Goal: Obtain resource: Obtain resource

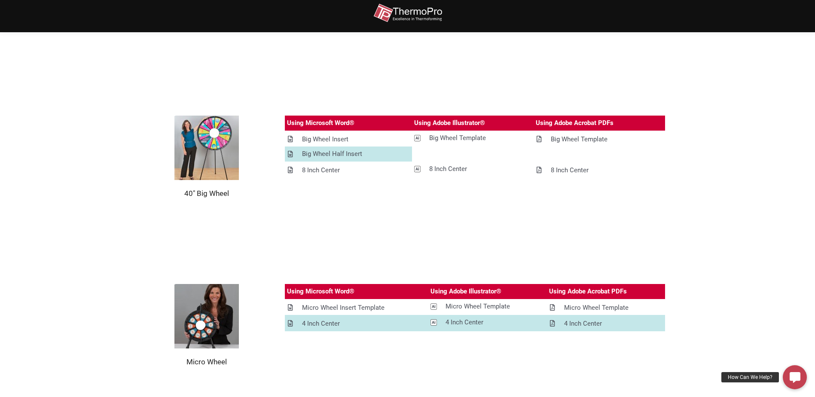
scroll to position [859, 0]
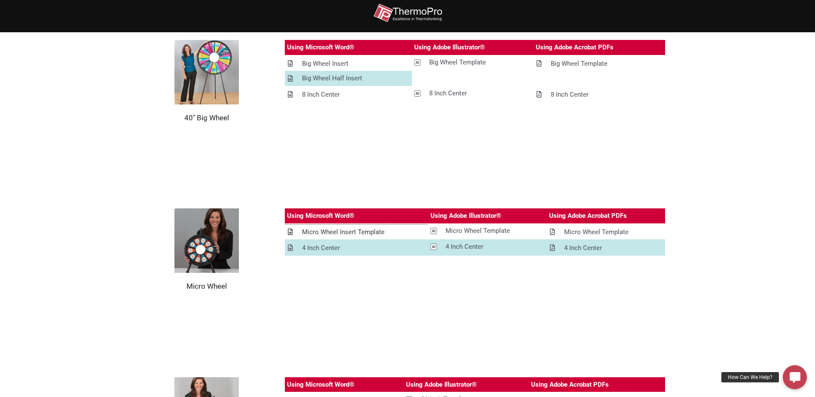
drag, startPoint x: 362, startPoint y: 228, endPoint x: 362, endPoint y: 224, distance: 4.7
click at [362, 228] on div "Micro Wheel Insert Template" at bounding box center [343, 232] width 82 height 11
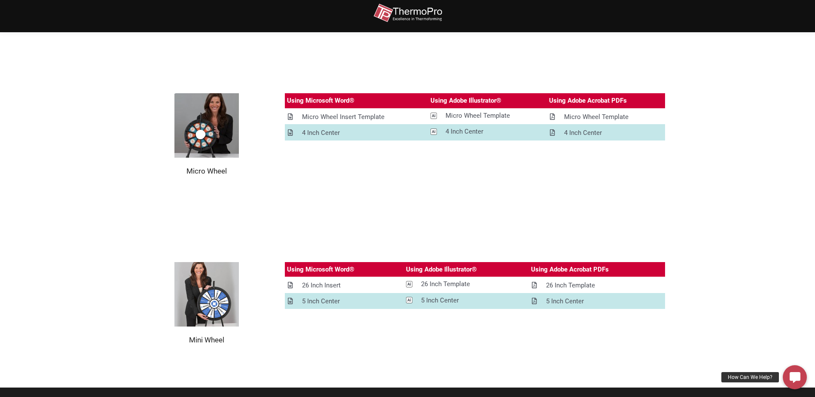
scroll to position [1031, 0]
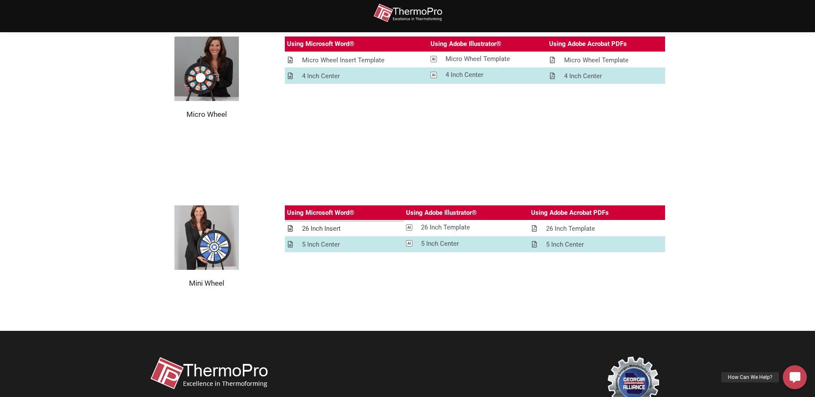
drag, startPoint x: 321, startPoint y: 225, endPoint x: 462, endPoint y: 170, distance: 151.4
click at [321, 225] on div "26 Inch Insert" at bounding box center [321, 228] width 39 height 11
click at [351, 64] on div "Micro Wheel Insert Template" at bounding box center [343, 60] width 82 height 11
click at [754, 208] on section "Mini Wheel Using Microsoft Word® Using Adobe Illustrator® Using Adobe Acrobat P…" at bounding box center [407, 246] width 815 height 168
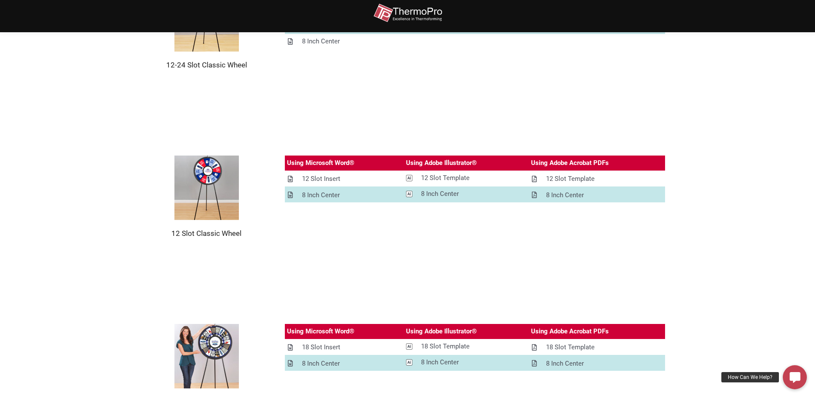
scroll to position [158, 0]
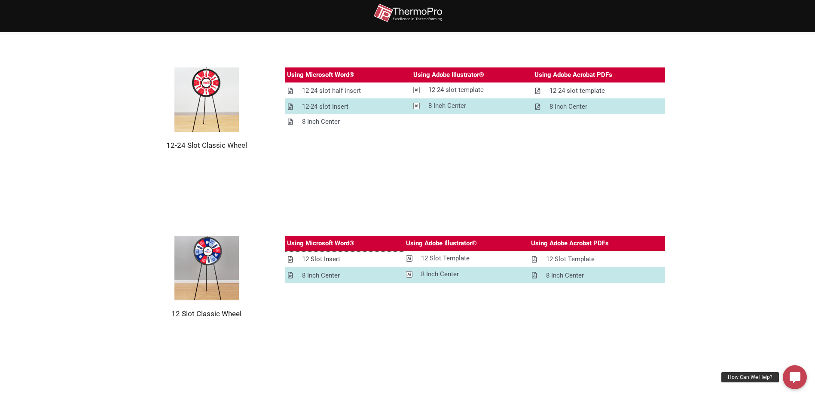
click at [319, 258] on div "12 Slot Insert" at bounding box center [321, 259] width 38 height 11
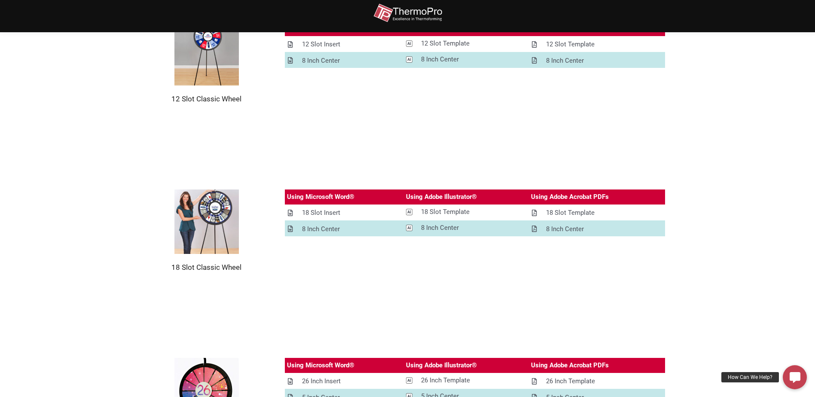
scroll to position [587, 0]
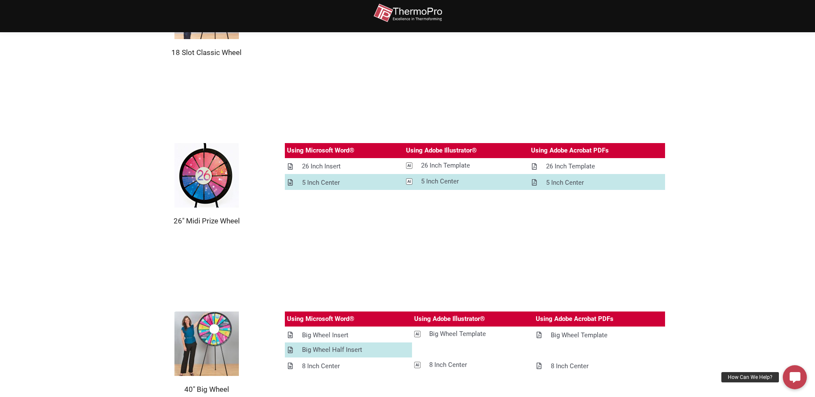
click at [206, 182] on img at bounding box center [206, 175] width 64 height 64
click at [310, 161] on div "26 Inch Insert" at bounding box center [321, 166] width 39 height 11
click at [787, 142] on section "26" Midi Prize Wheel Using Microsoft Word® Using Adobe Illustrator® Using Adobe…" at bounding box center [407, 184] width 815 height 168
click at [312, 163] on div "26 Inch Insert" at bounding box center [321, 166] width 39 height 11
click at [796, 56] on section "18 Slot Classic Wheel Using Microsoft Word® Using Adobe Illustrator® Using Adob…" at bounding box center [407, 16] width 815 height 168
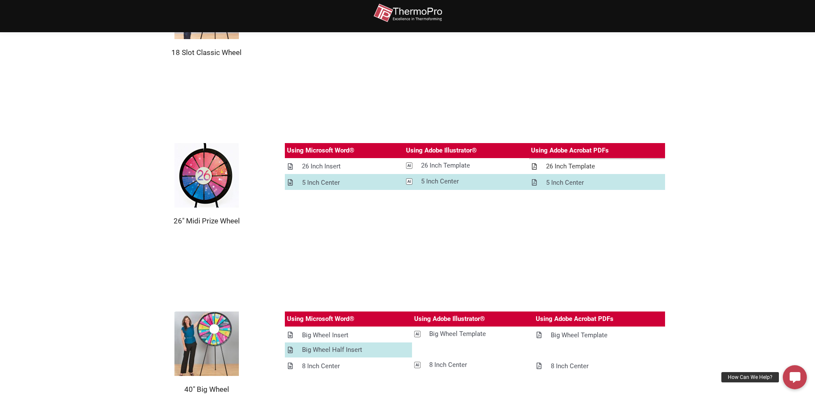
click at [569, 165] on div "26 Inch Template" at bounding box center [570, 166] width 49 height 11
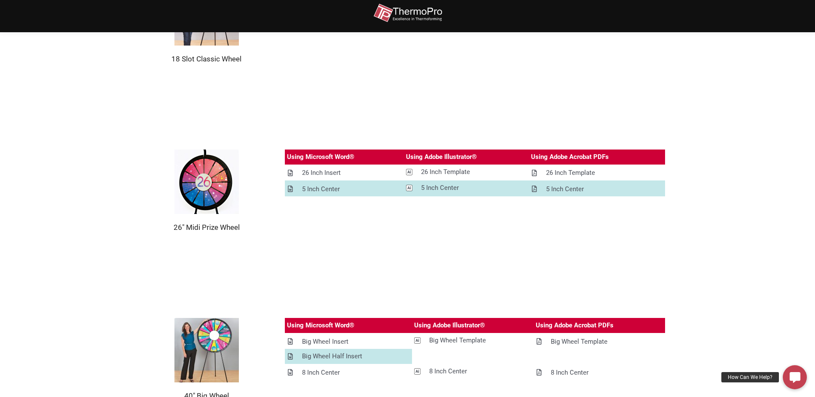
scroll to position [687, 0]
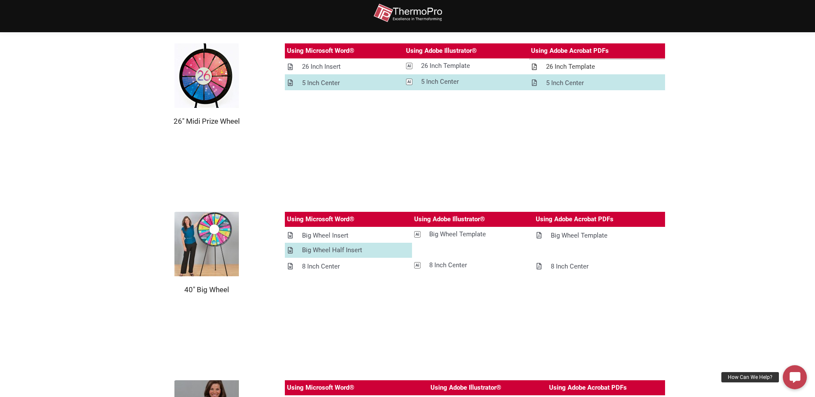
click at [547, 65] on div "26 Inch Template" at bounding box center [563, 66] width 64 height 11
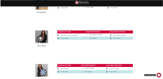
scroll to position [974, 0]
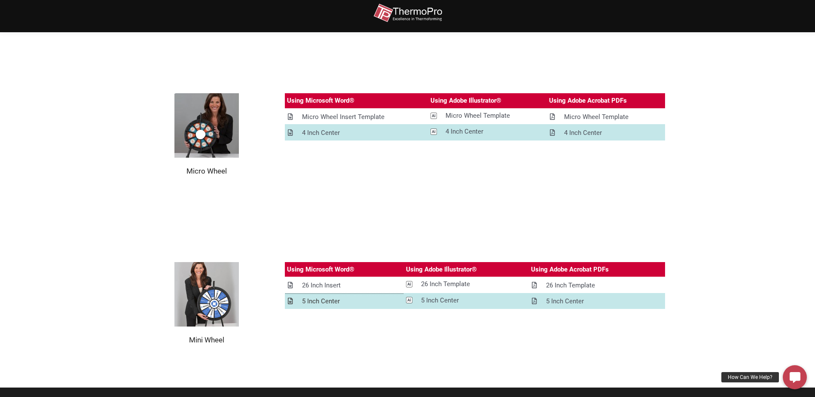
drag, startPoint x: 313, startPoint y: 297, endPoint x: 337, endPoint y: 292, distance: 25.0
click at [313, 297] on div "5 Inch Center" at bounding box center [321, 301] width 38 height 11
click at [310, 285] on div "26 Inch Insert" at bounding box center [321, 285] width 39 height 11
click at [218, 138] on img at bounding box center [206, 125] width 64 height 64
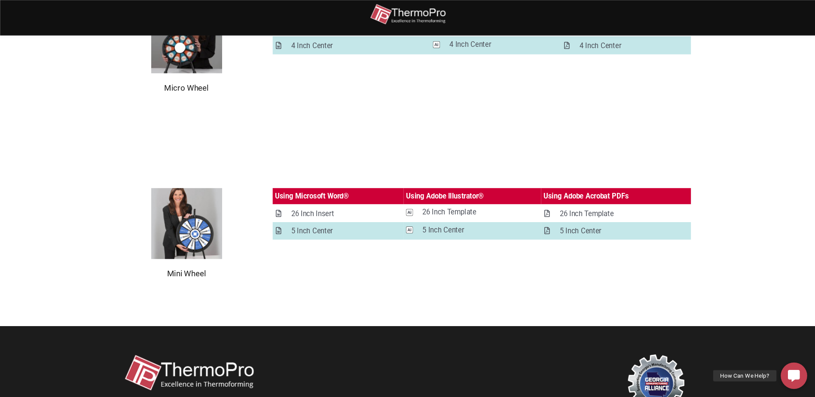
scroll to position [1065, 0]
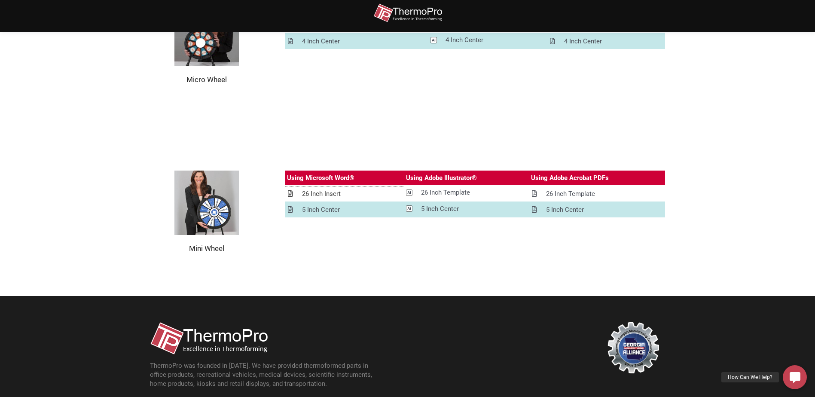
click at [336, 193] on div "26 Inch Insert" at bounding box center [321, 193] width 39 height 11
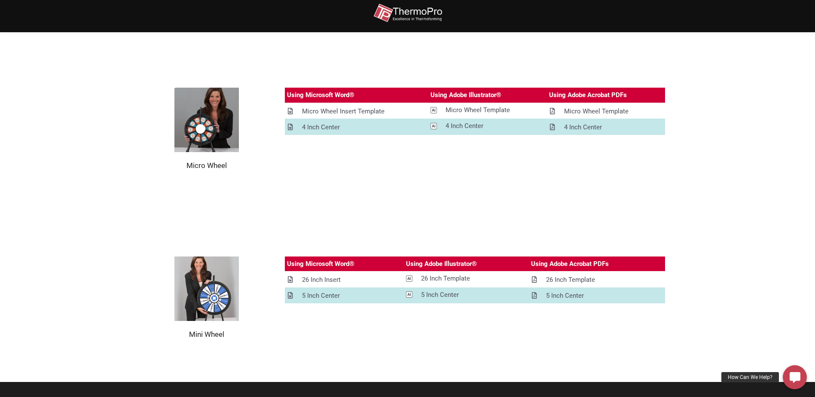
scroll to position [851, 0]
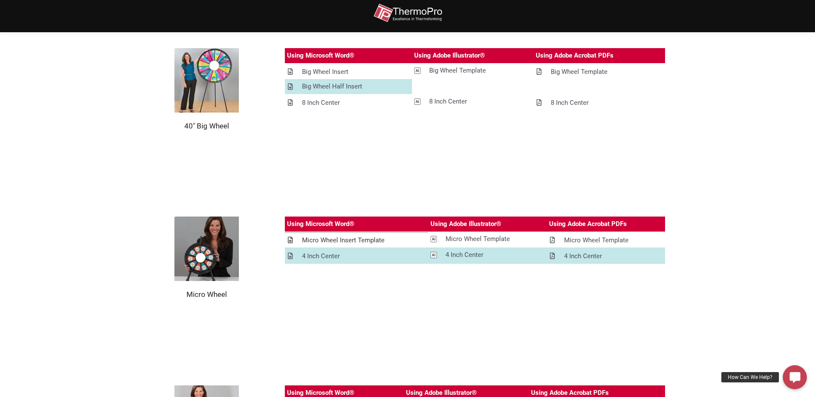
click at [315, 240] on div "Micro Wheel Insert Template" at bounding box center [343, 240] width 82 height 11
click at [527, 189] on section "Micro Wheel Using Microsoft Word® Using Adobe Illustrator® Using Adobe Acrobat …" at bounding box center [407, 257] width 815 height 168
click at [561, 237] on div "Micro Wheel Template" at bounding box center [588, 240] width 79 height 11
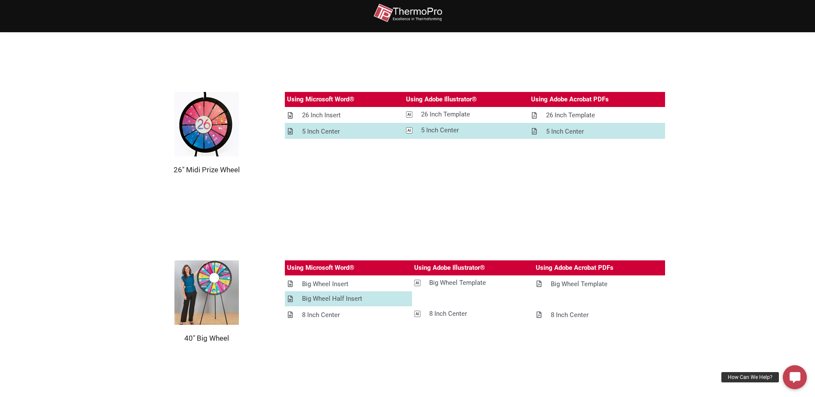
scroll to position [687, 0]
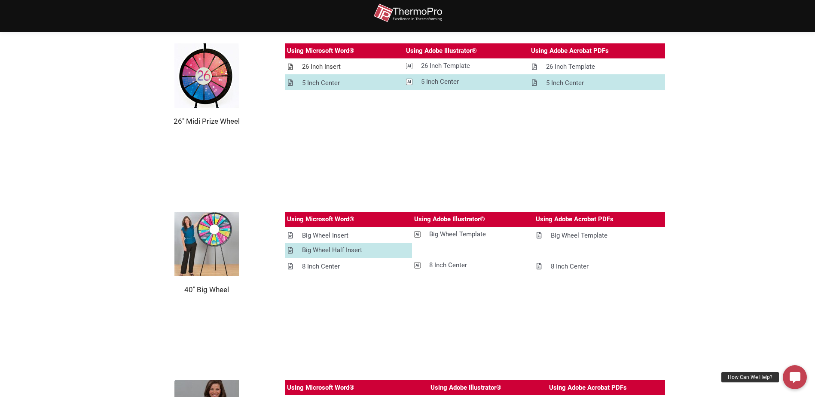
click at [325, 66] on div "26 Inch Insert" at bounding box center [321, 66] width 39 height 11
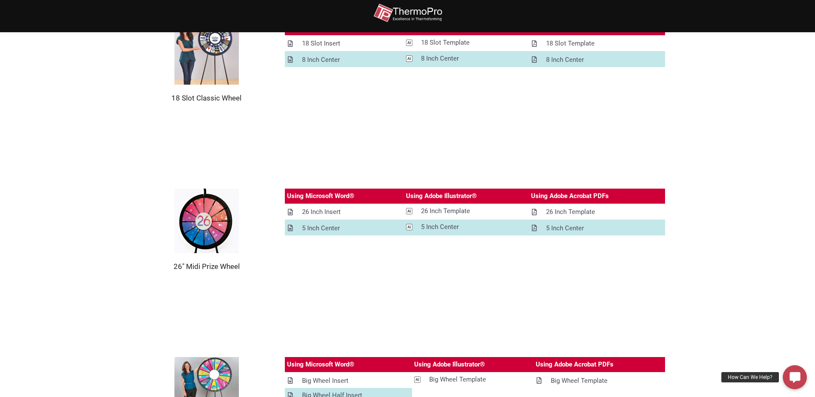
scroll to position [644, 0]
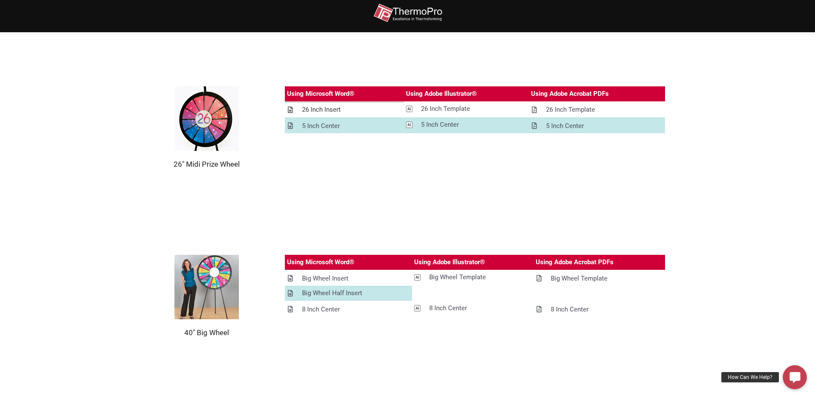
click at [327, 115] on div "26 Inch Insert" at bounding box center [321, 109] width 39 height 11
click at [504, 167] on div "Using Microsoft Word® Using Adobe Illustrator® Using Adobe Acrobat PDFs 26 Inch…" at bounding box center [475, 127] width 380 height 82
click at [331, 126] on div "5 Inch Center" at bounding box center [321, 126] width 38 height 11
click at [495, 213] on section "40" Big Wheel Using Microsoft Word® Using Adobe Illustrator® Using Adobe Acroba…" at bounding box center [407, 296] width 815 height 168
click at [456, 110] on div "26 Inch Template" at bounding box center [445, 108] width 49 height 11
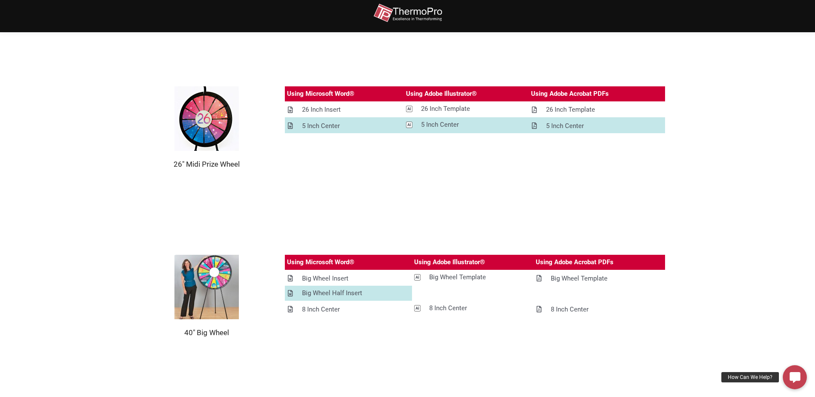
drag, startPoint x: 525, startPoint y: 176, endPoint x: 519, endPoint y: 167, distance: 11.2
click at [525, 176] on section "26" Midi Prize Wheel Using Microsoft Word® Using Adobe Illustrator® Using Adobe…" at bounding box center [407, 127] width 815 height 168
click at [450, 123] on div "5 Inch Center" at bounding box center [440, 124] width 38 height 11
click at [797, 69] on section "26" Midi Prize Wheel Using Microsoft Word® Using Adobe Illustrator® Using Adobe…" at bounding box center [407, 127] width 815 height 168
click at [576, 107] on div "26 Inch Template" at bounding box center [570, 109] width 49 height 11
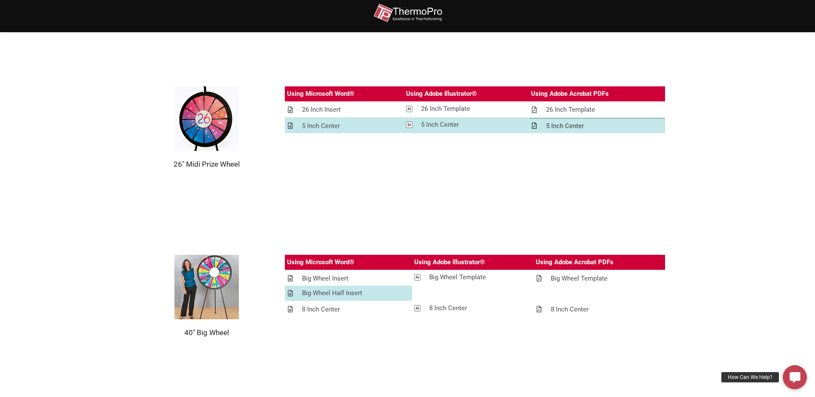
click at [579, 124] on div "5 Inch Center" at bounding box center [565, 126] width 38 height 11
